Goal: Information Seeking & Learning: Learn about a topic

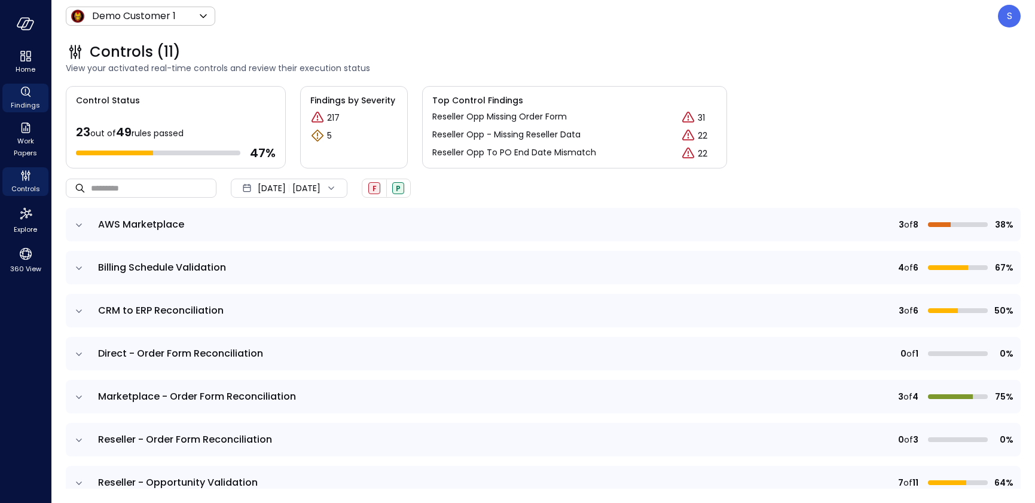
click at [24, 103] on span "Findings" at bounding box center [25, 105] width 29 height 12
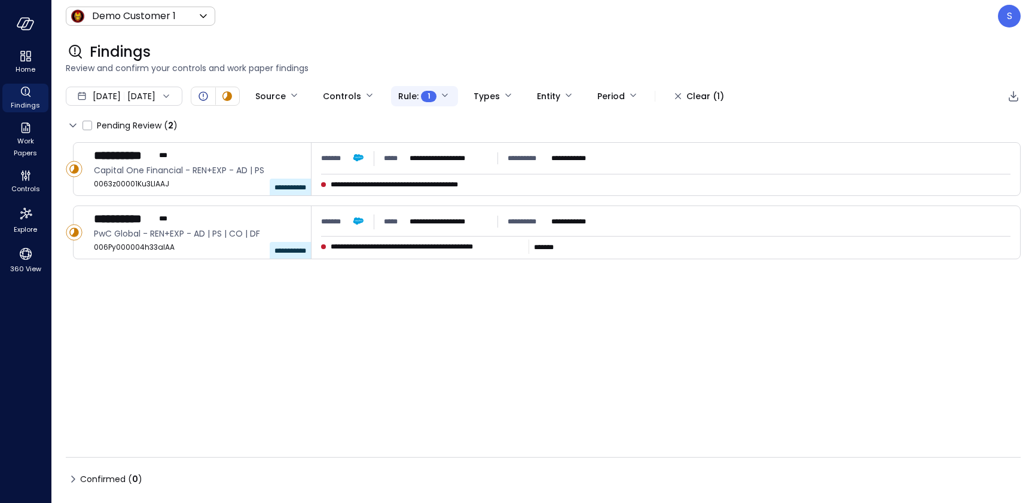
click at [486, 94] on body "**********" at bounding box center [517, 251] width 1035 height 503
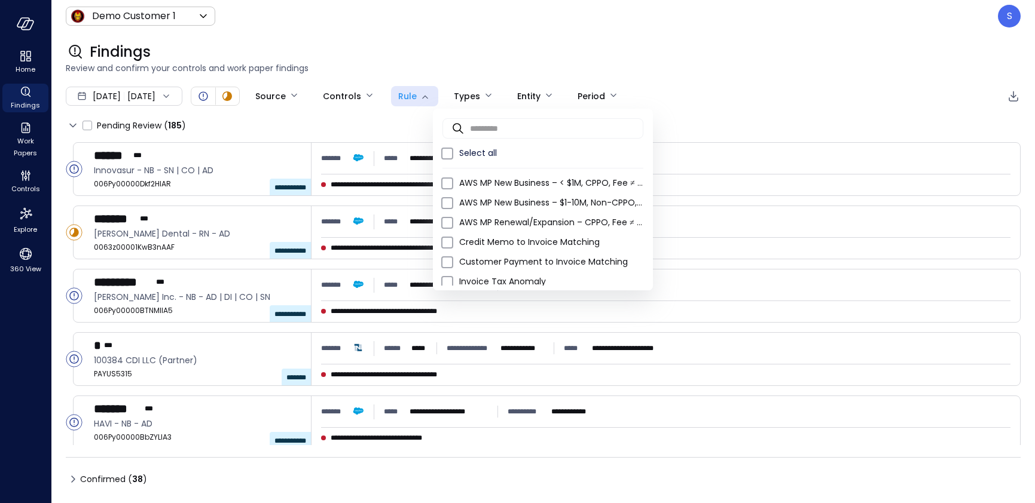
click at [738, 115] on div at bounding box center [517, 251] width 1035 height 503
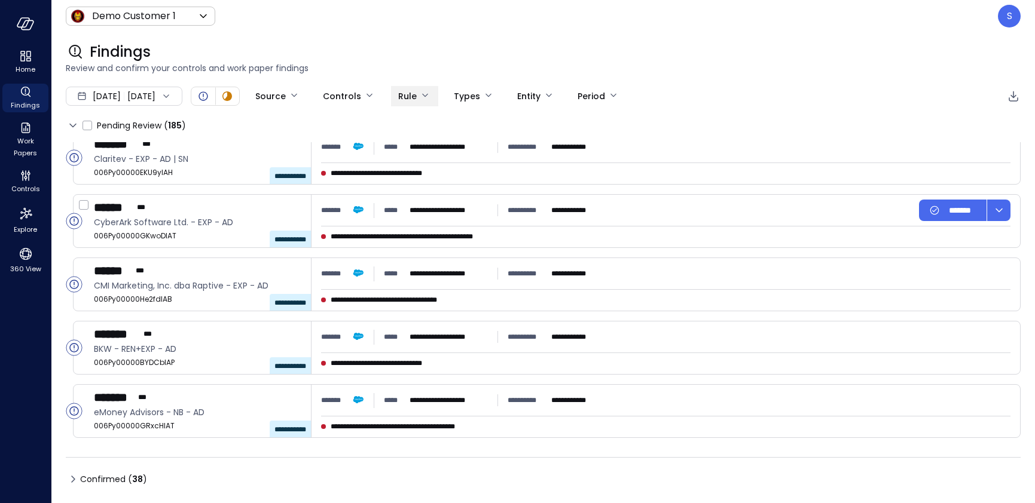
scroll to position [900, 0]
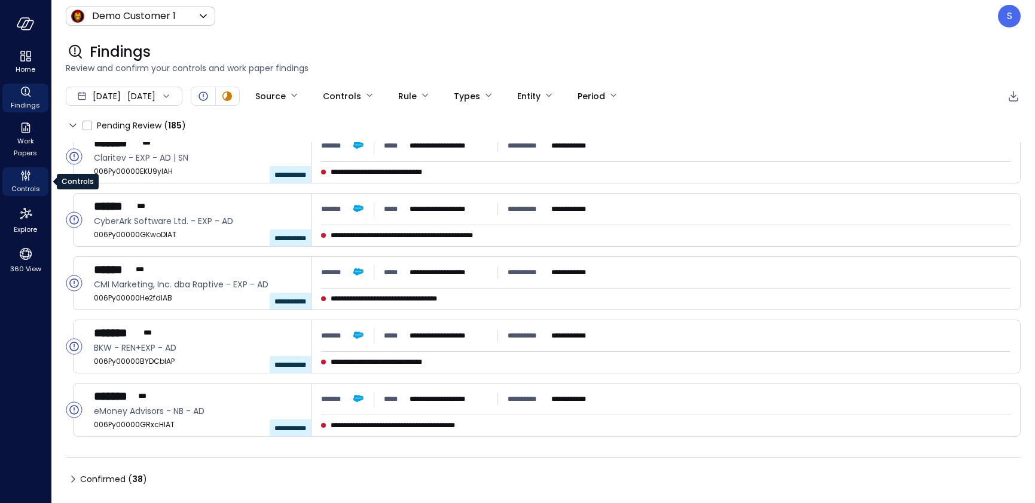
click at [23, 185] on span "Controls" at bounding box center [25, 189] width 29 height 12
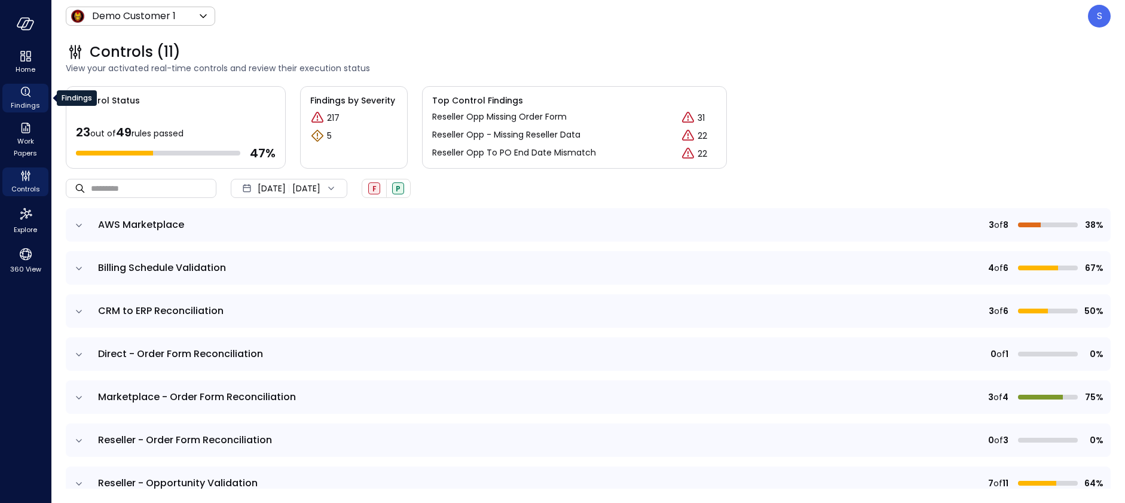
click at [25, 91] on icon "Findings" at bounding box center [25, 90] width 1 height 4
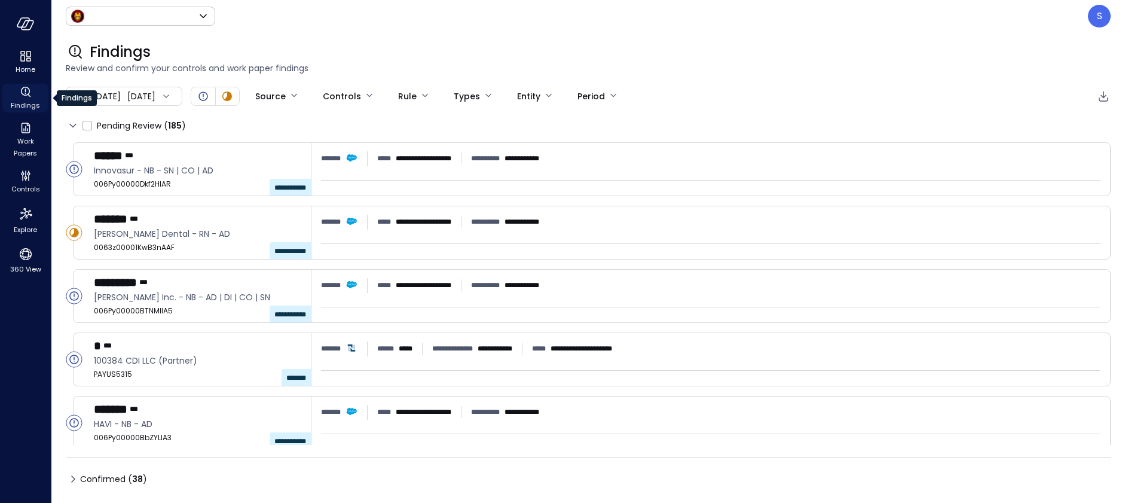
type input "*****"
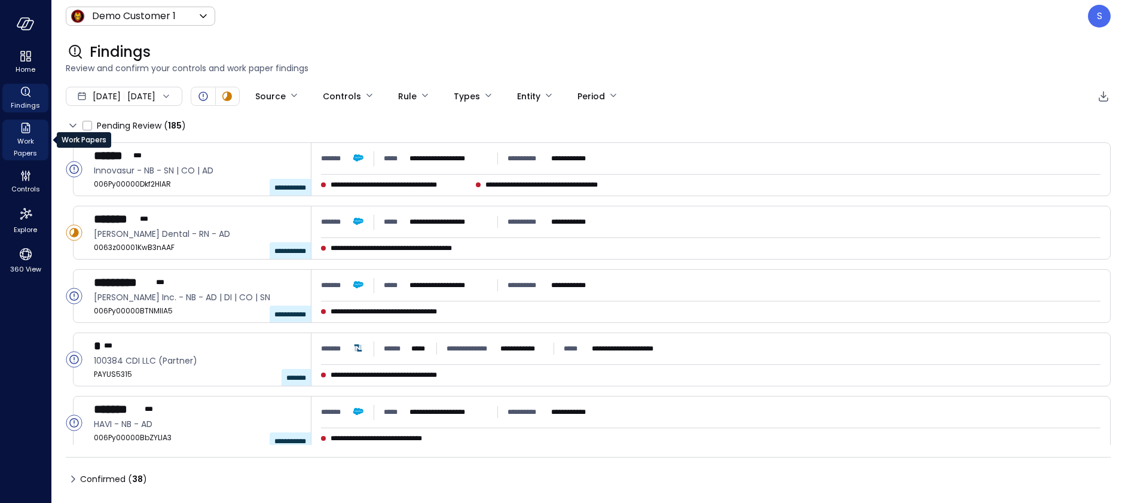
click at [26, 139] on span "Work Papers" at bounding box center [25, 147] width 36 height 24
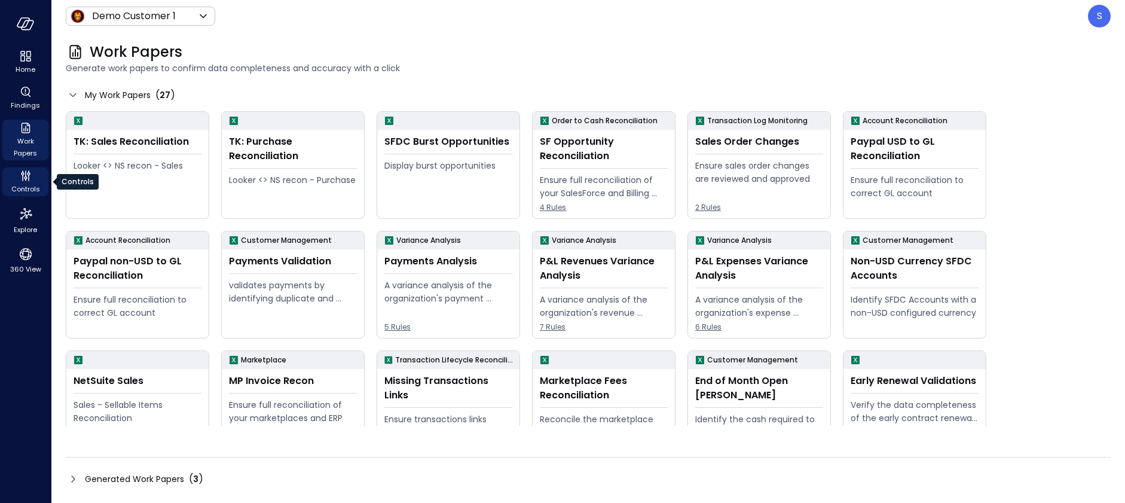
click at [26, 179] on icon "Controls" at bounding box center [26, 176] width 14 height 14
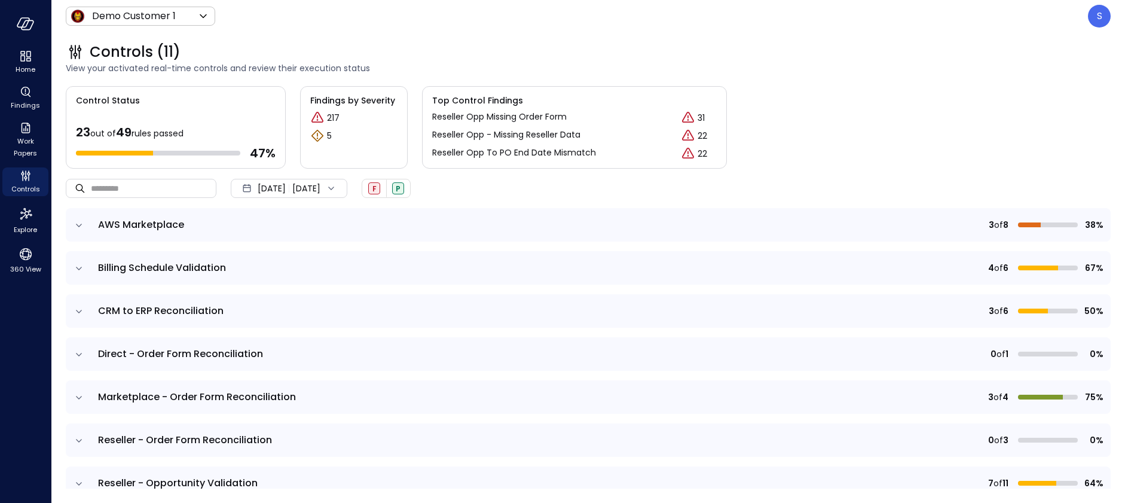
click at [78, 224] on icon "expand row" at bounding box center [79, 225] width 12 height 12
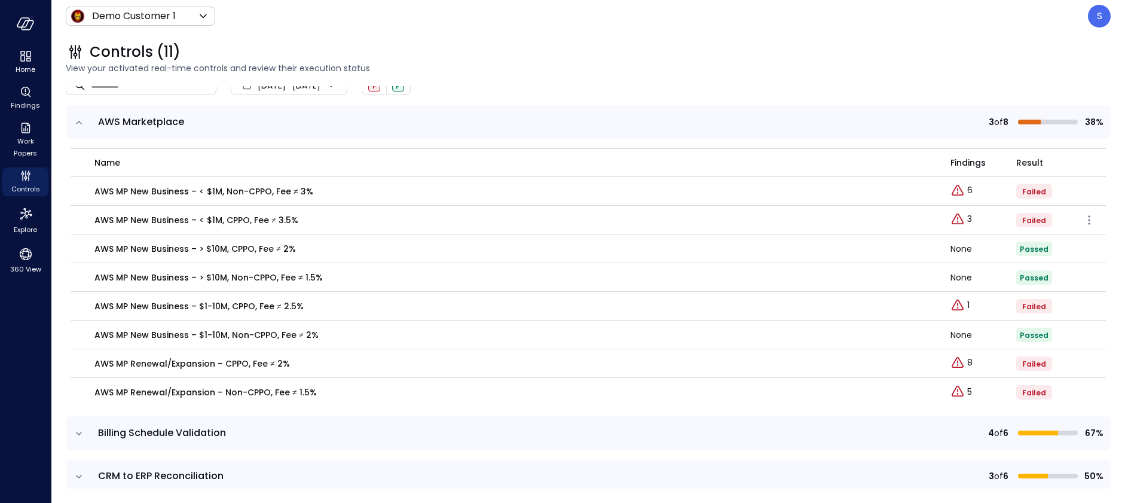
scroll to position [102, 0]
click at [78, 433] on icon "expand row" at bounding box center [79, 434] width 12 height 12
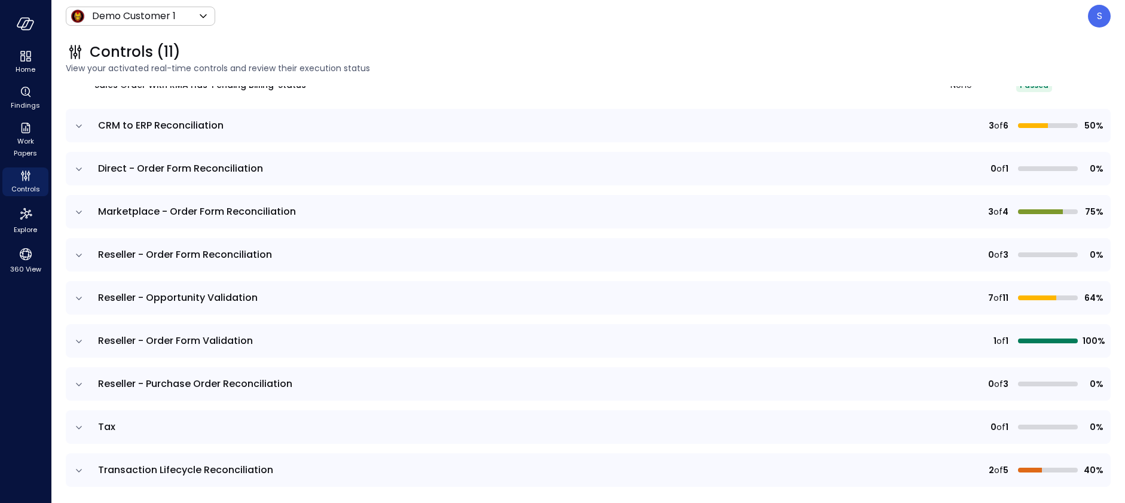
scroll to position [671, 0]
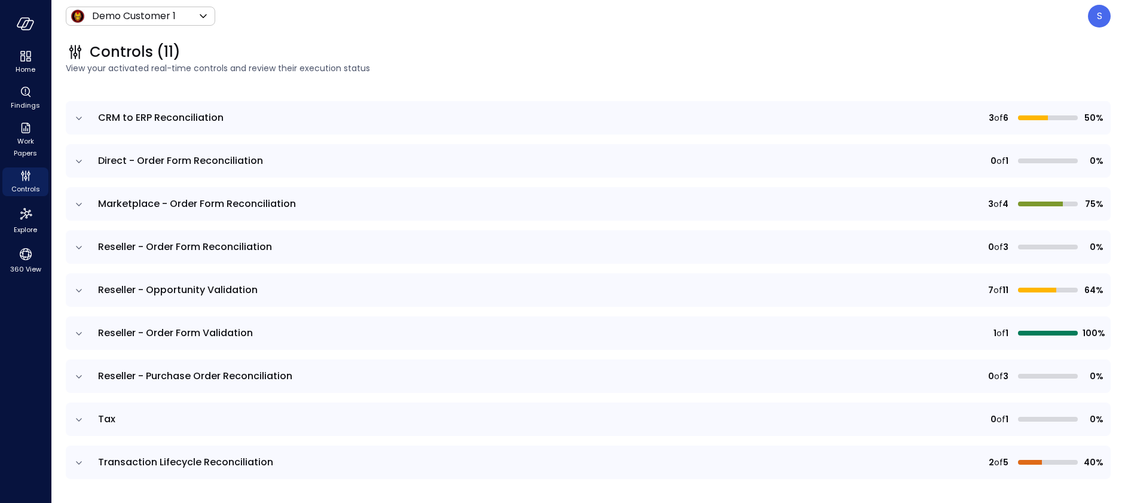
click at [78, 115] on icon "expand row" at bounding box center [79, 118] width 12 height 12
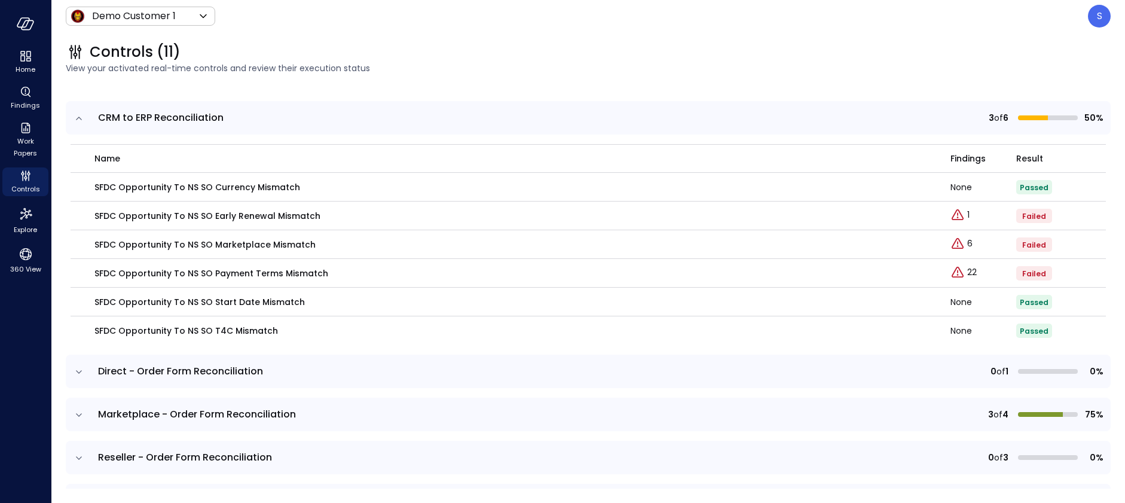
click at [79, 116] on icon "expand row" at bounding box center [79, 118] width 12 height 12
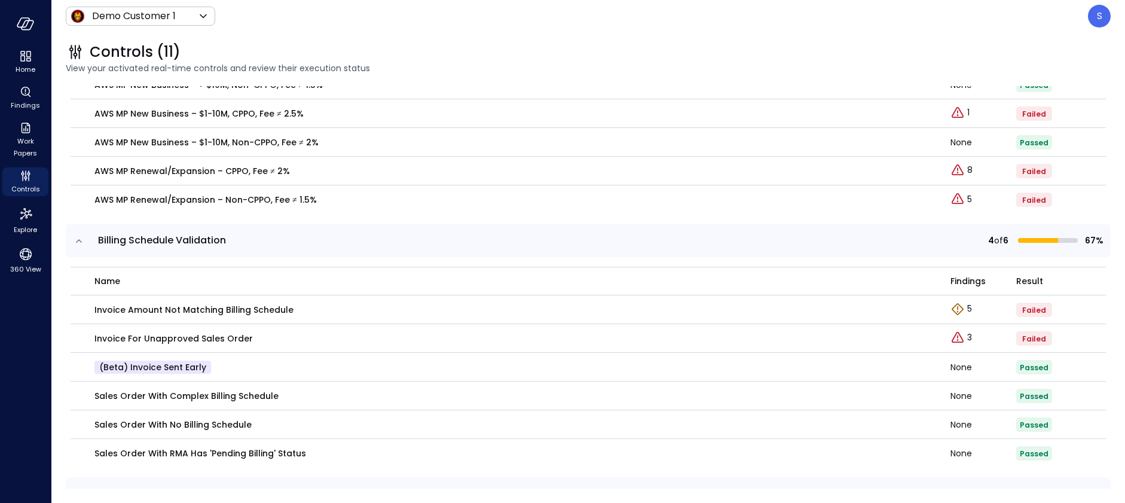
scroll to position [286, 0]
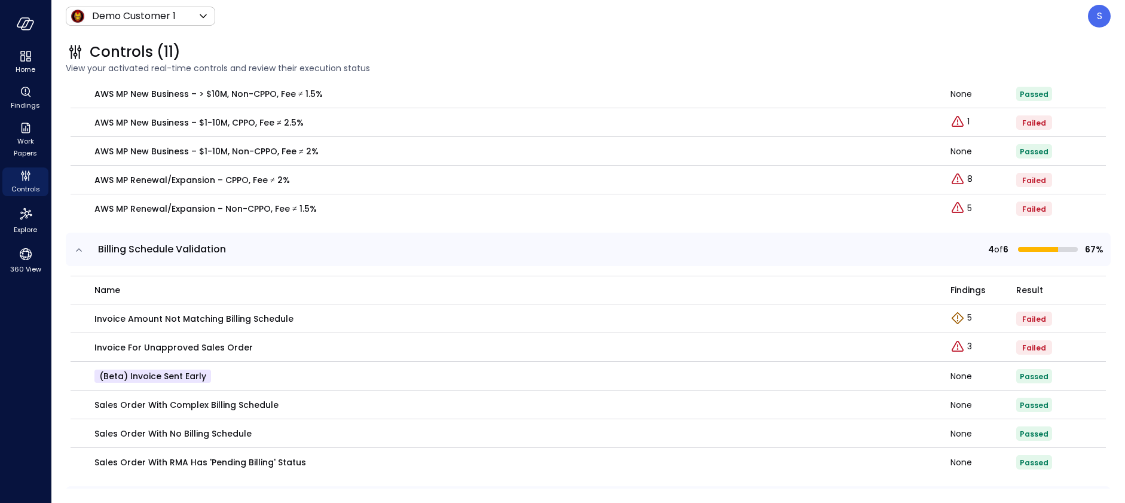
click at [78, 249] on icon "expand row" at bounding box center [79, 249] width 6 height 3
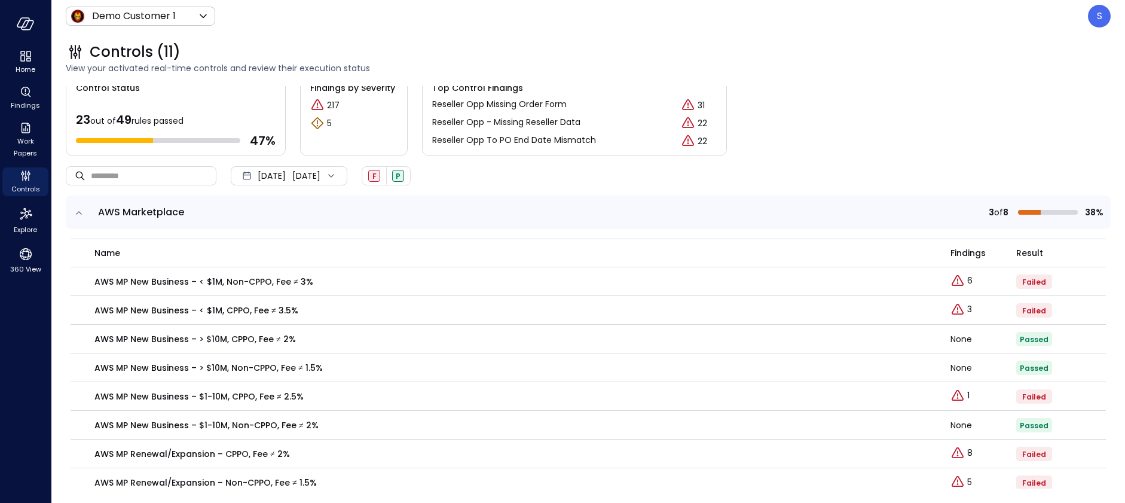
scroll to position [0, 0]
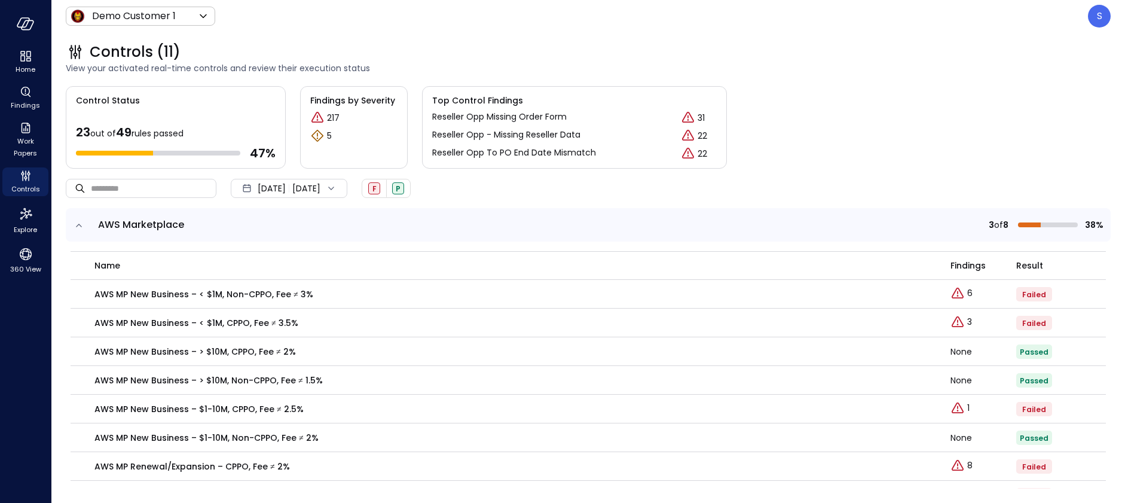
click at [78, 225] on icon "expand row" at bounding box center [79, 225] width 12 height 12
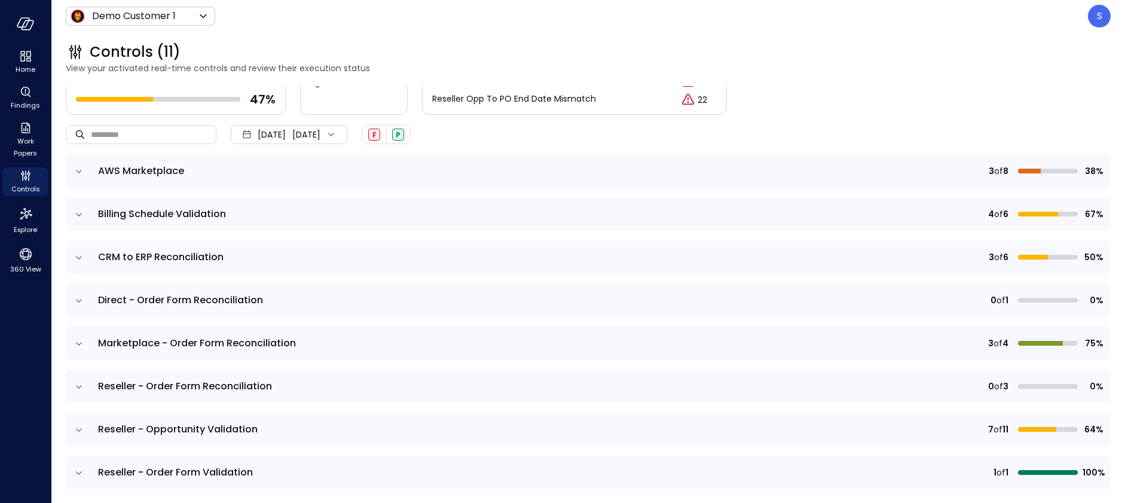
scroll to position [73, 0]
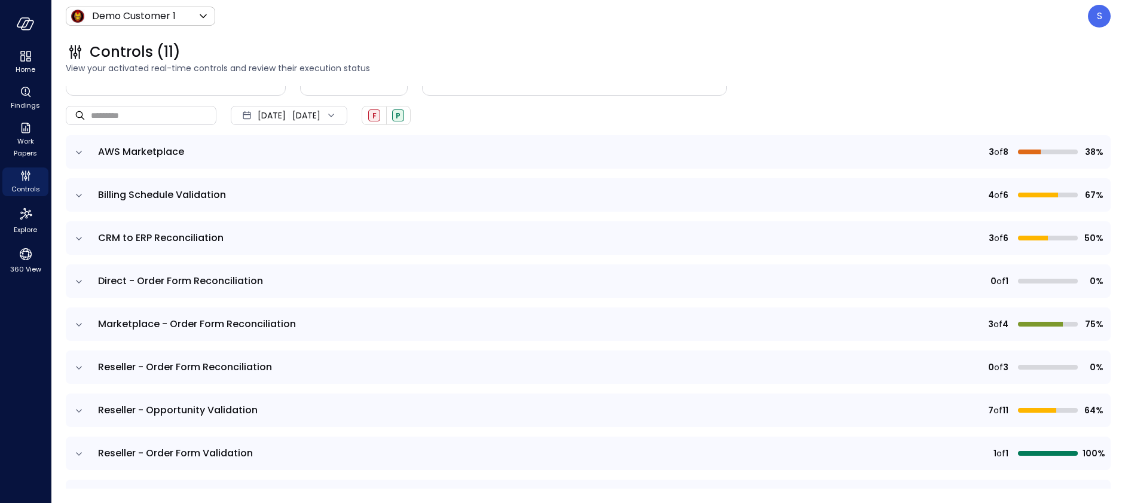
click at [78, 323] on icon "expand row" at bounding box center [79, 325] width 12 height 12
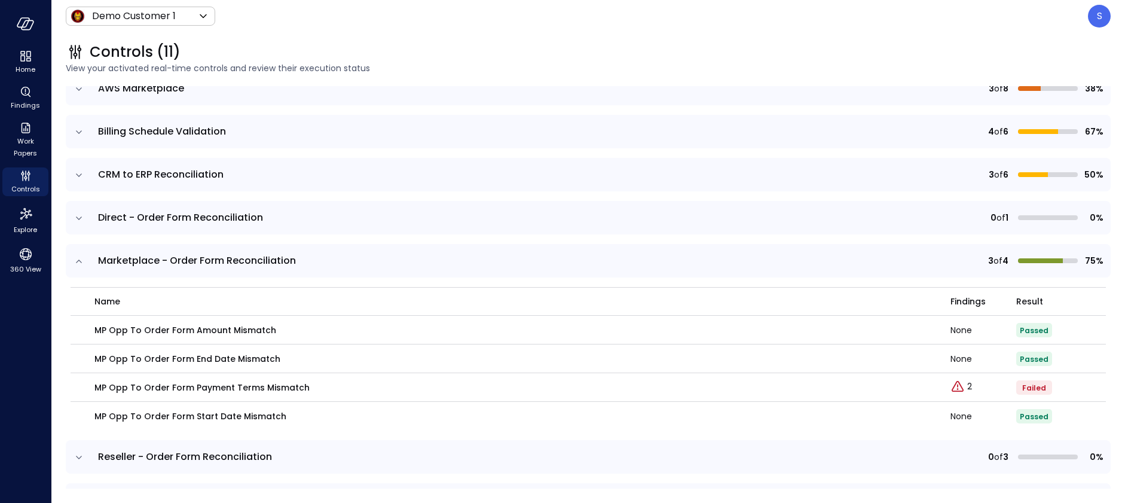
scroll to position [144, 0]
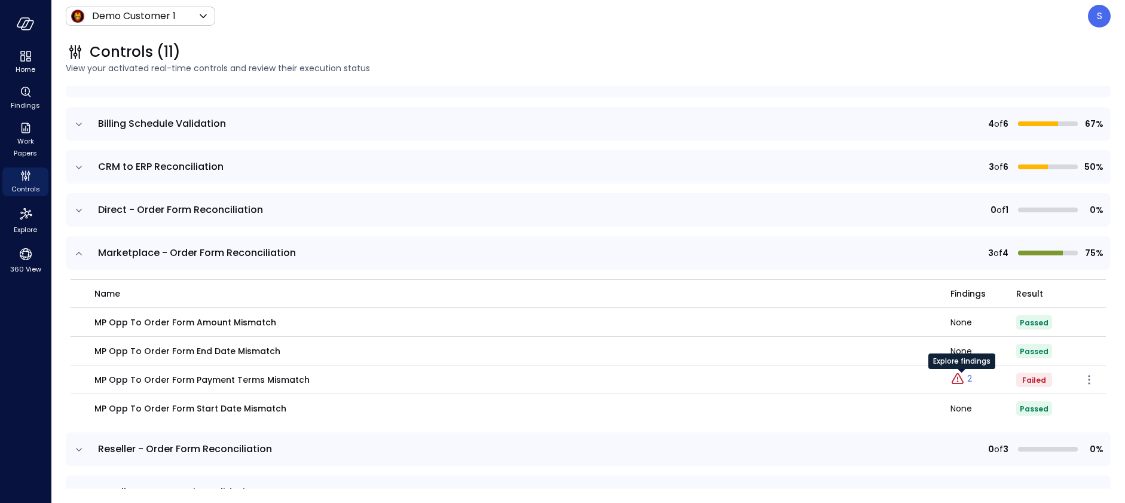
click at [969, 378] on p "2" at bounding box center [969, 378] width 5 height 13
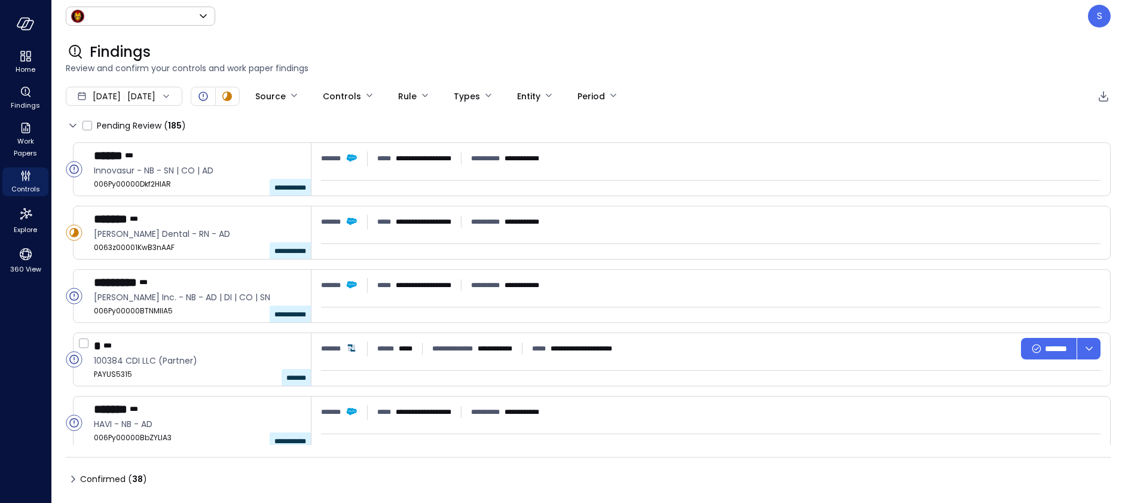
type input "*****"
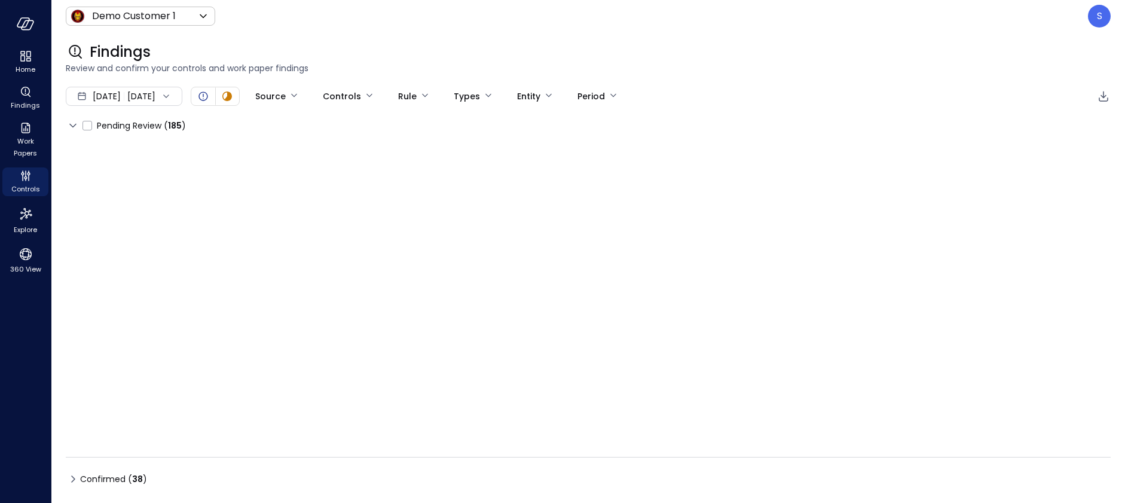
type input "****"
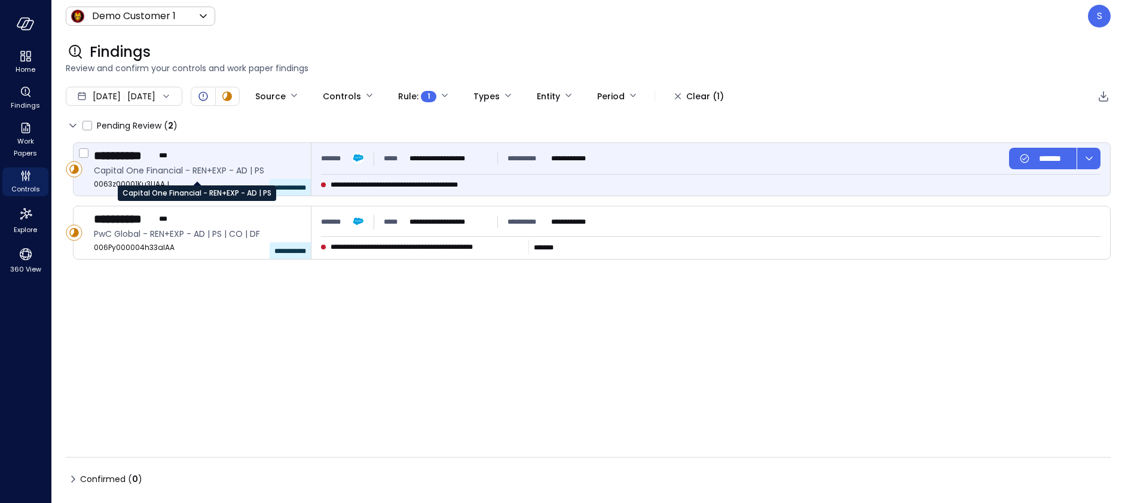
click at [173, 169] on span "Capital One Financial - REN+EXP - AD | PS" at bounding box center [197, 170] width 207 height 13
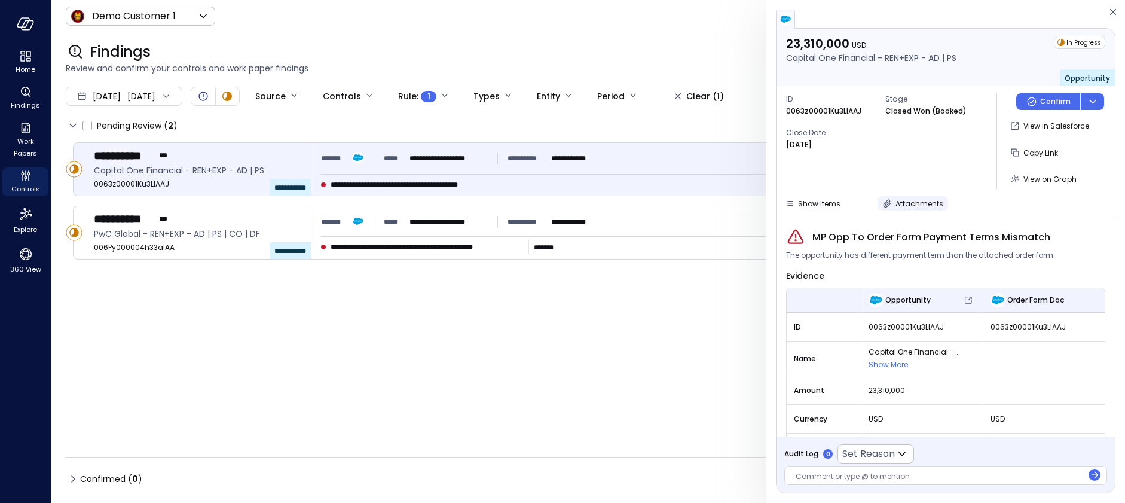
click at [885, 203] on icon "button" at bounding box center [887, 204] width 8 height 8
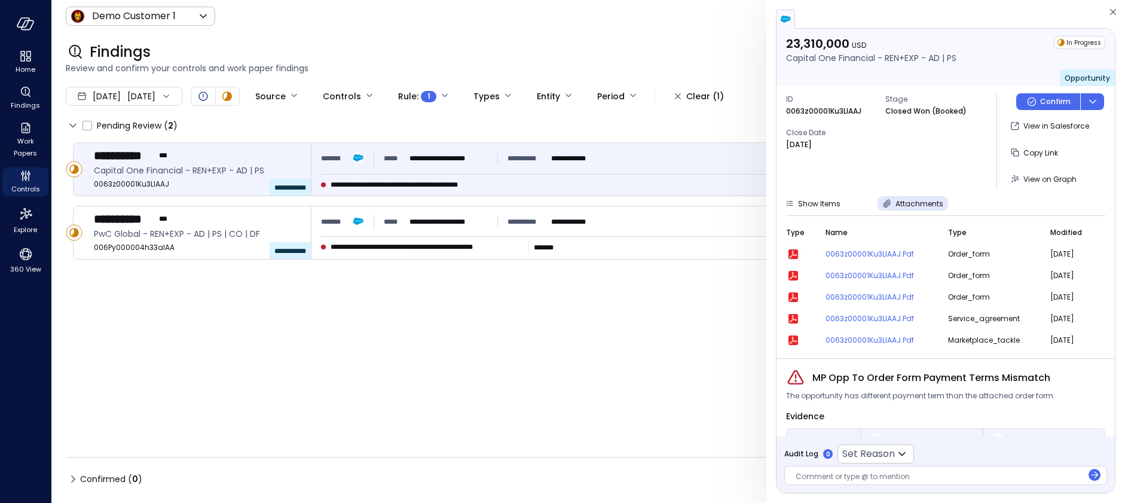
click at [793, 253] on icon "button" at bounding box center [793, 254] width 10 height 10
click at [1034, 175] on span "View on Graph" at bounding box center [1049, 179] width 53 height 10
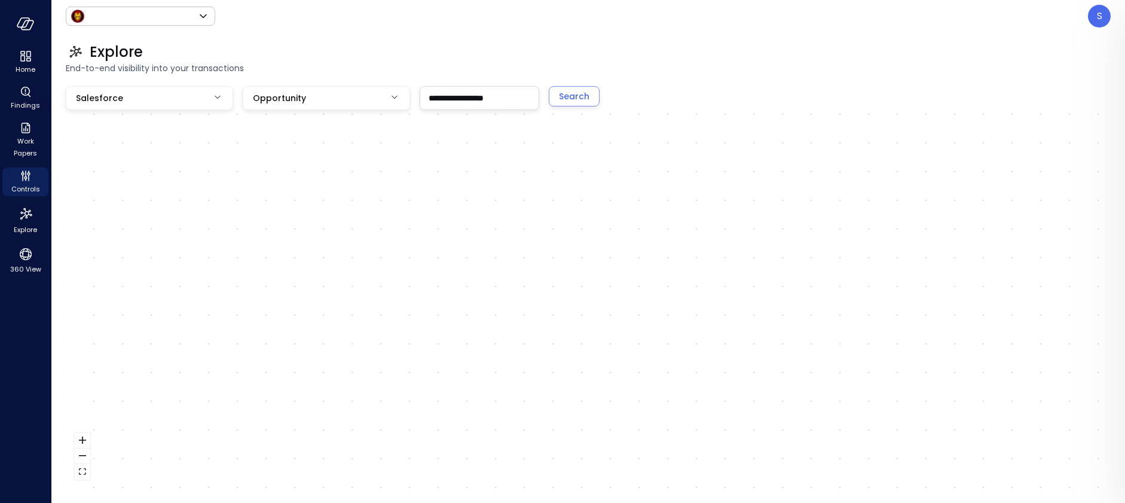
type input "*****"
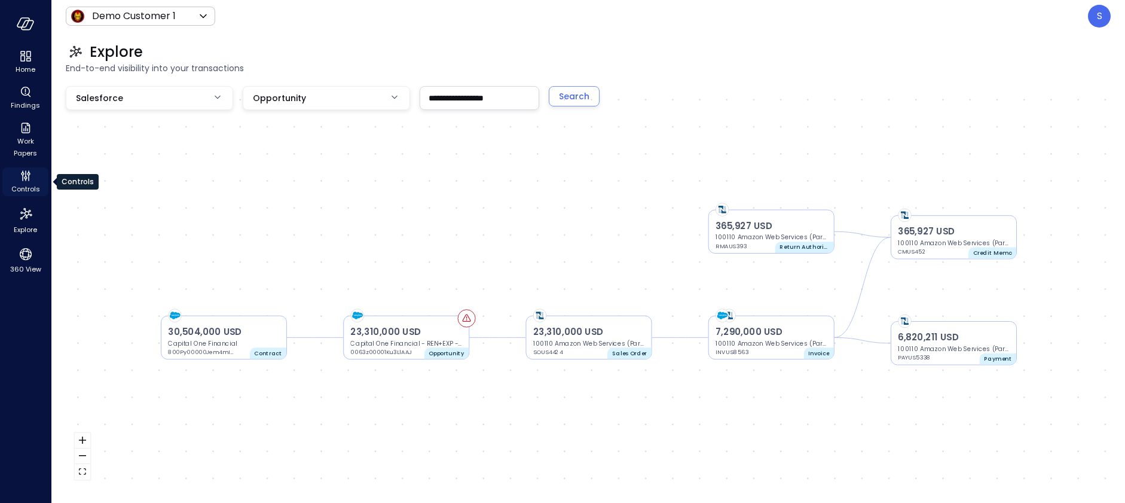
click at [26, 186] on span "Controls" at bounding box center [25, 189] width 29 height 12
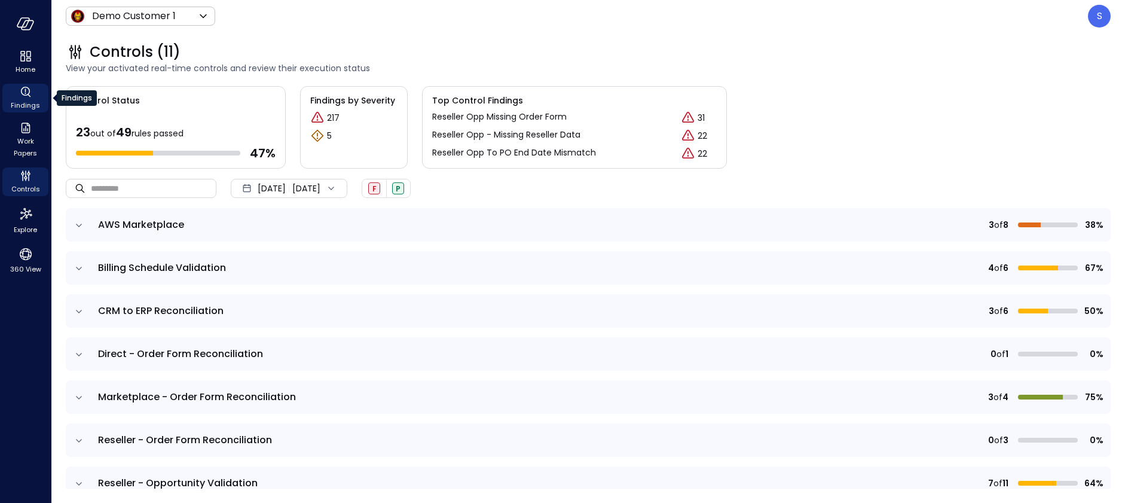
click at [23, 92] on icon "Findings" at bounding box center [26, 92] width 14 height 14
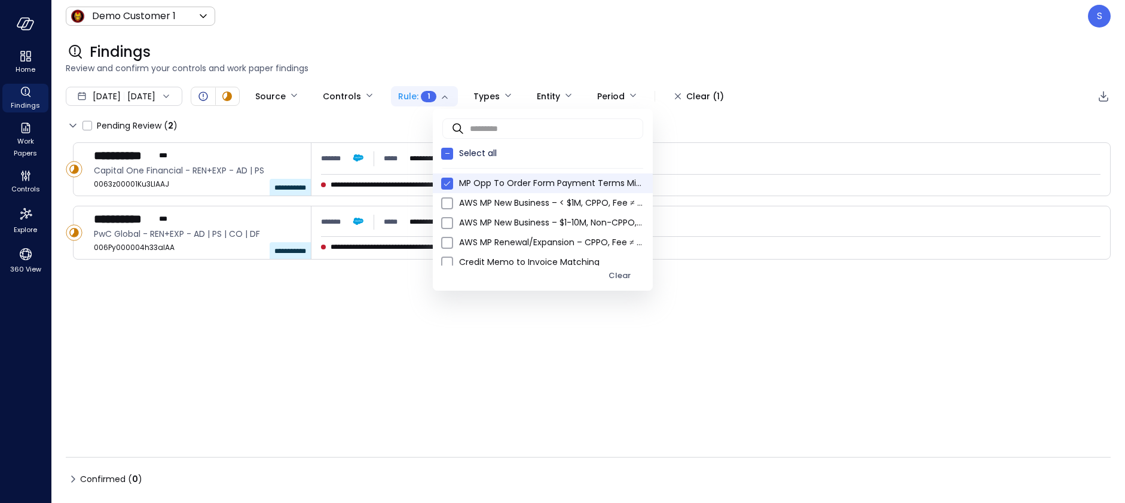
click at [489, 96] on body "**********" at bounding box center [562, 251] width 1125 height 503
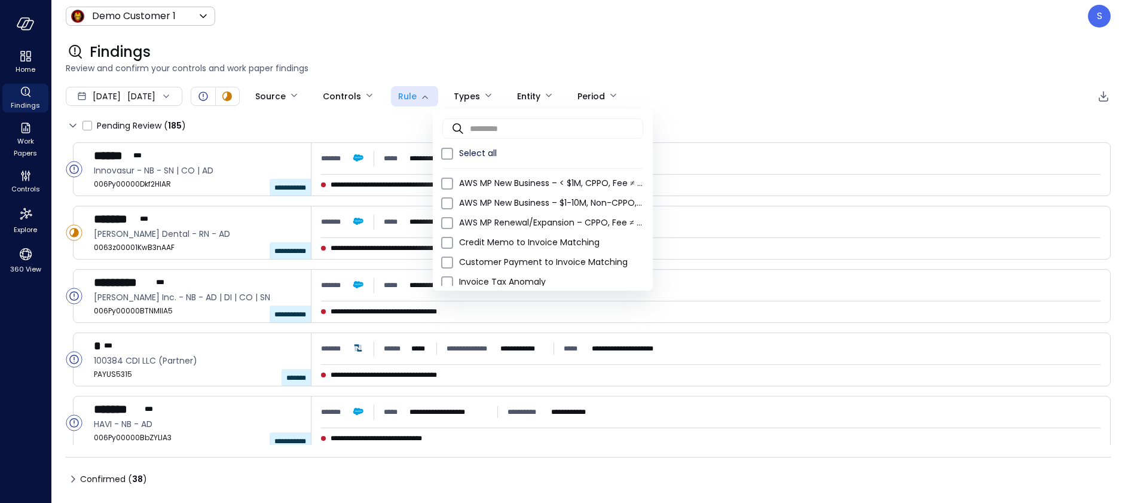
click at [738, 74] on div at bounding box center [562, 251] width 1125 height 503
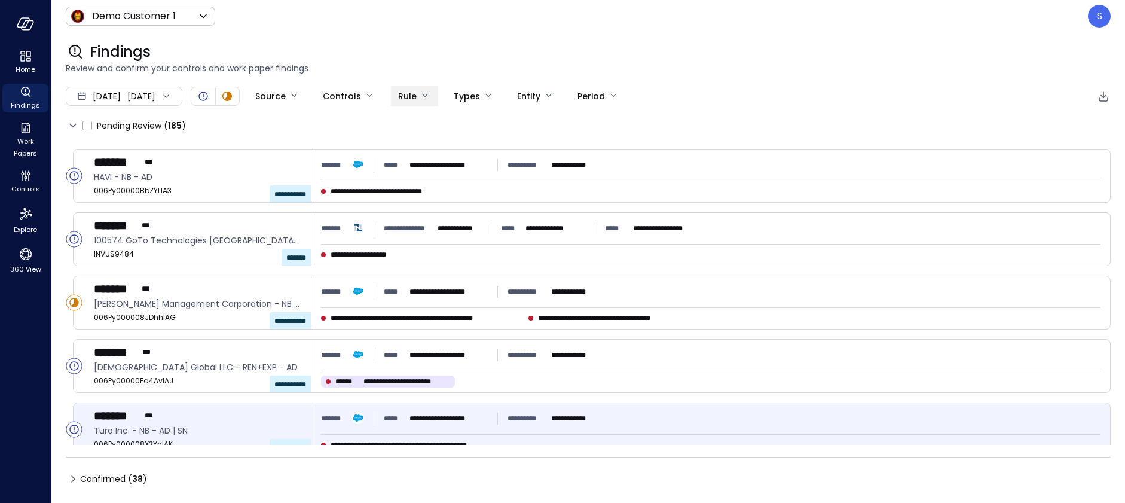
scroll to position [243, 0]
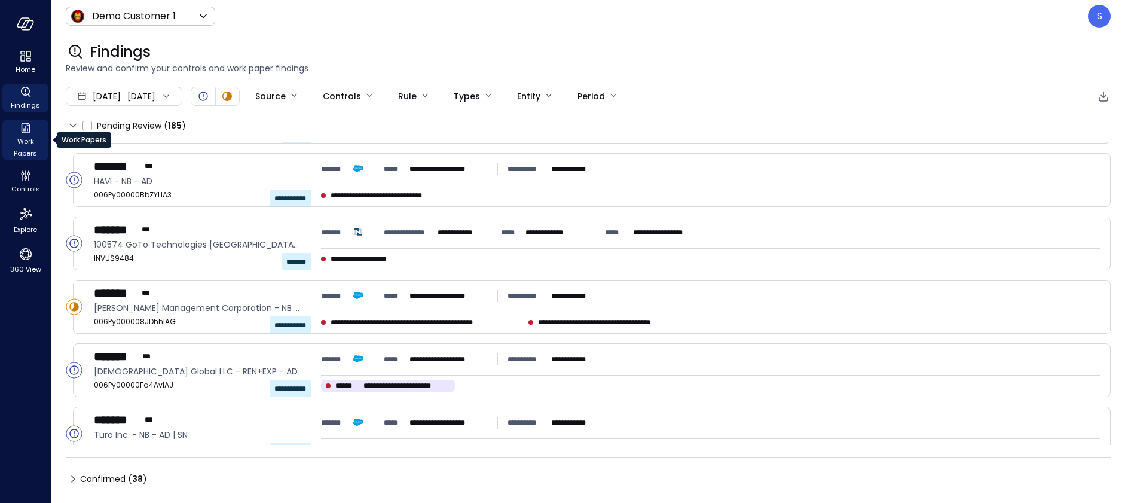
click at [27, 142] on span "Work Papers" at bounding box center [25, 147] width 36 height 24
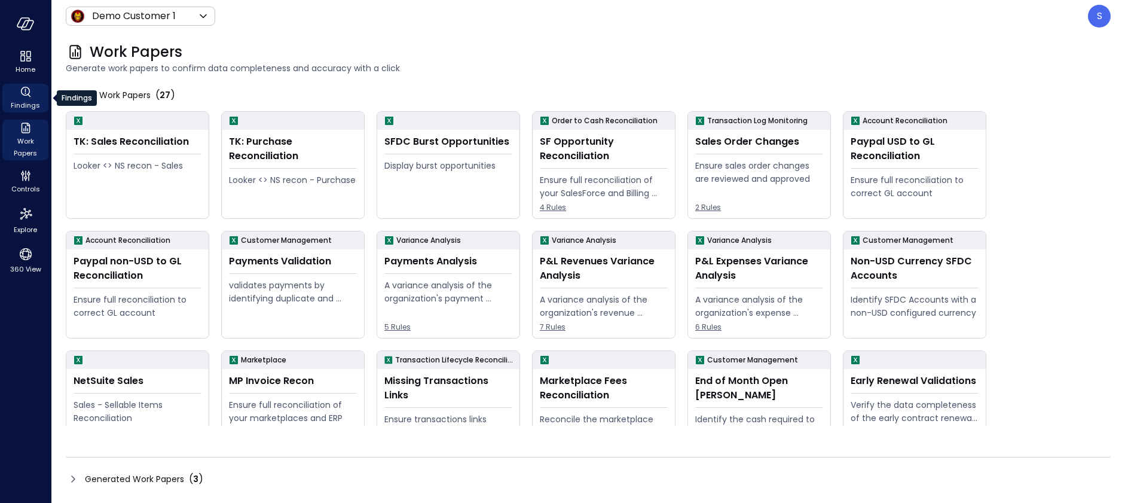
click at [23, 104] on span "Findings" at bounding box center [25, 105] width 29 height 12
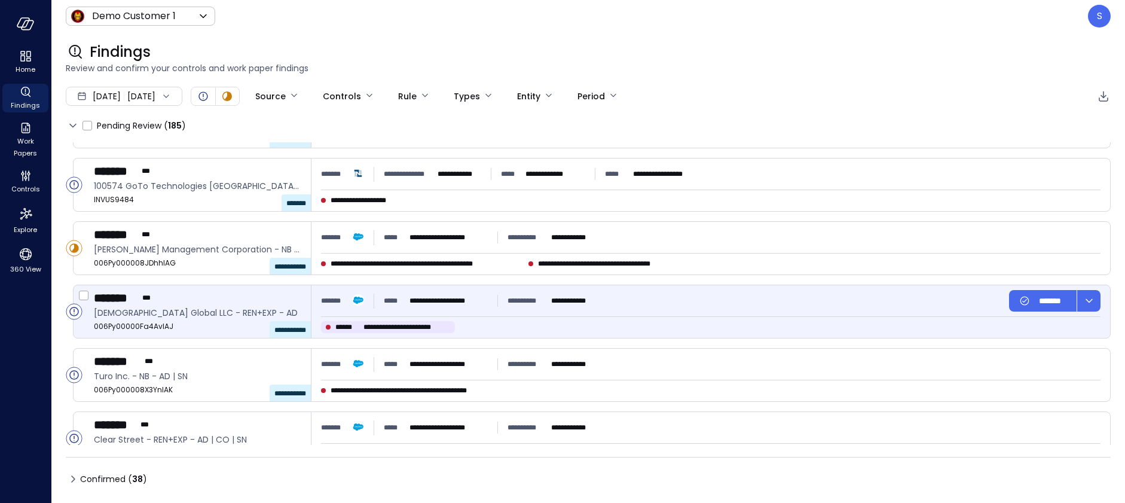
scroll to position [297, 0]
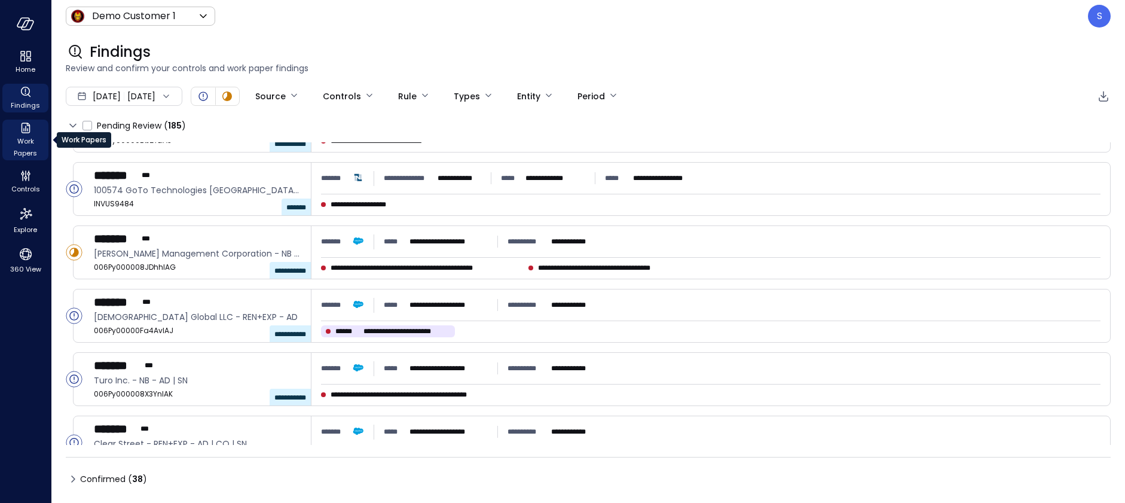
click at [23, 140] on span "Work Papers" at bounding box center [25, 147] width 36 height 24
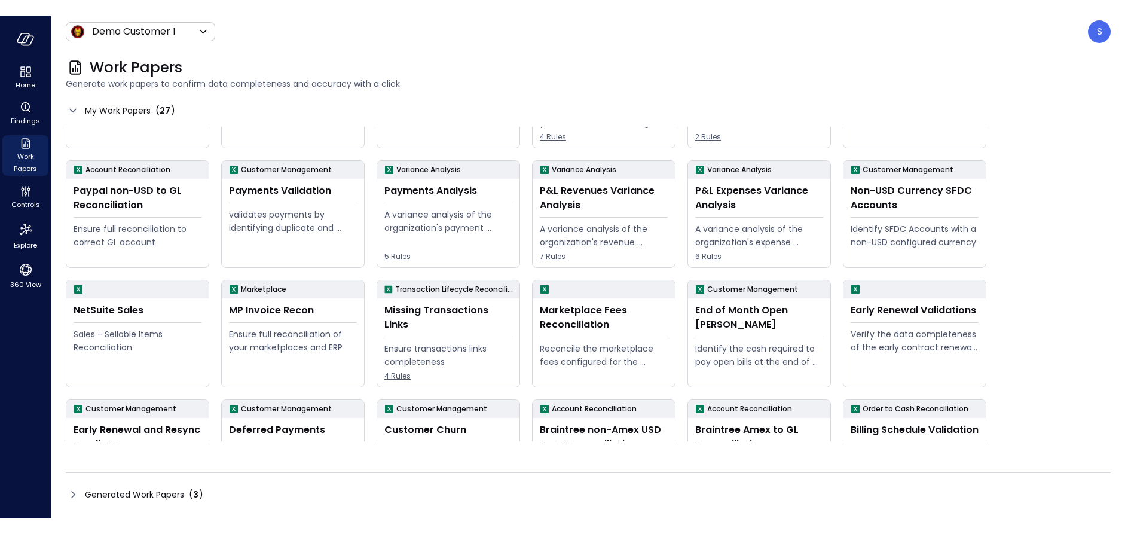
scroll to position [87, 0]
